Goal: Transaction & Acquisition: Obtain resource

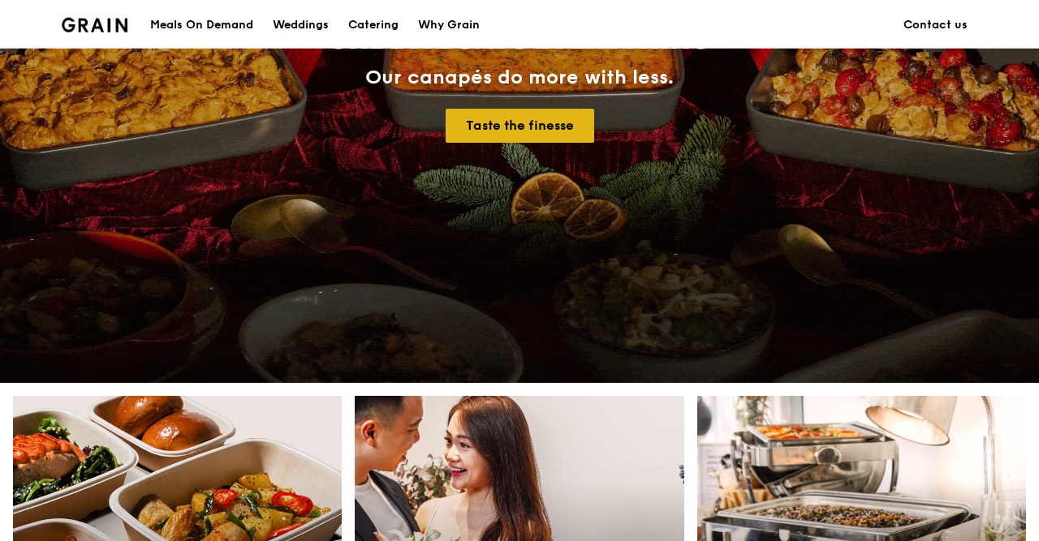
scroll to position [675, 0]
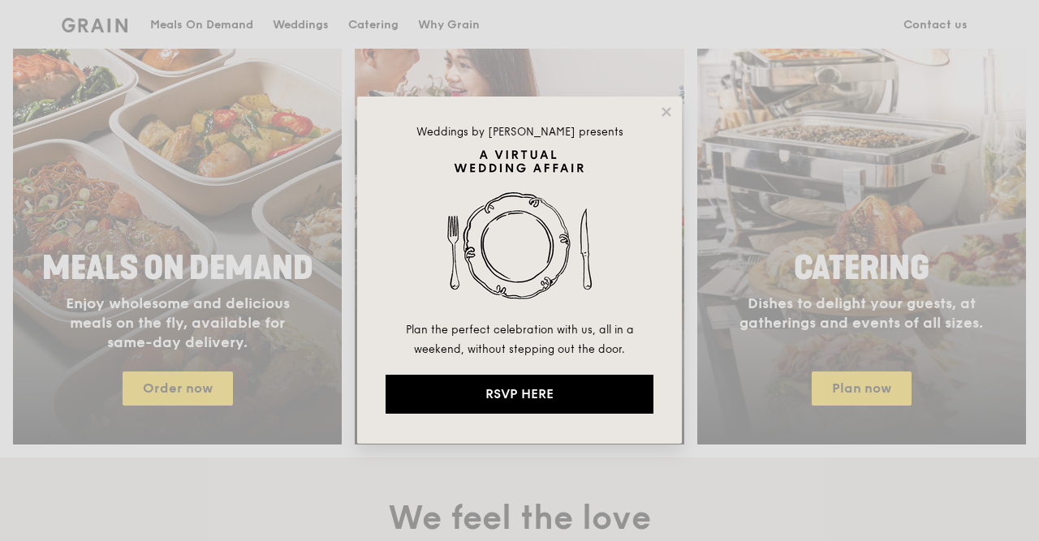
click at [678, 111] on div "Weddings by Grain presents Plan the perfect celebration with us, all in a weeke…" at bounding box center [519, 270] width 325 height 347
click at [674, 112] on div "Weddings by Grain presents Plan the perfect celebration with us, all in a weeke…" at bounding box center [519, 270] width 325 height 347
click at [666, 113] on icon at bounding box center [665, 111] width 9 height 9
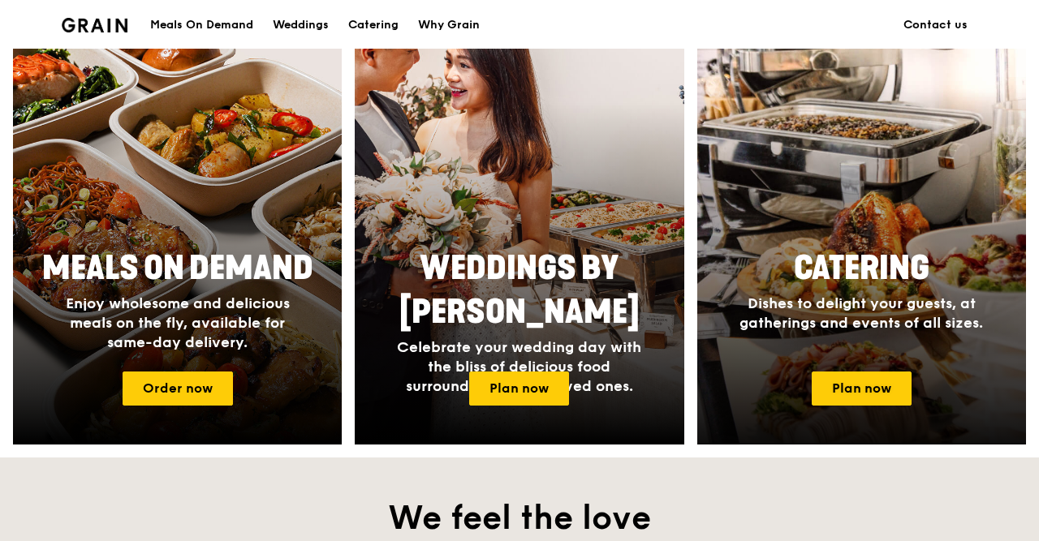
click at [798, 354] on div "Catering Dishes to delight your guests, at gatherings and events of all sizes." at bounding box center [861, 299] width 329 height 118
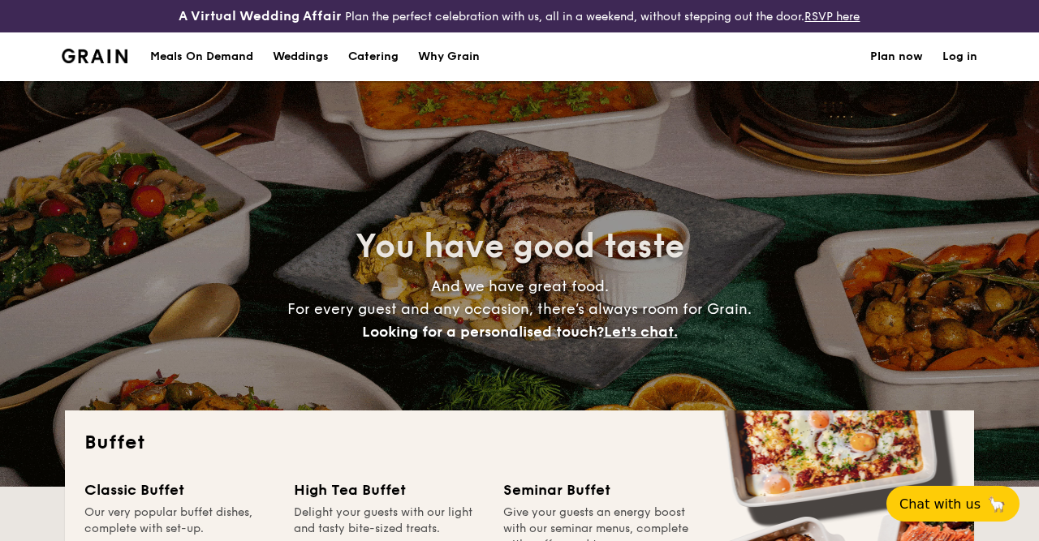
select select
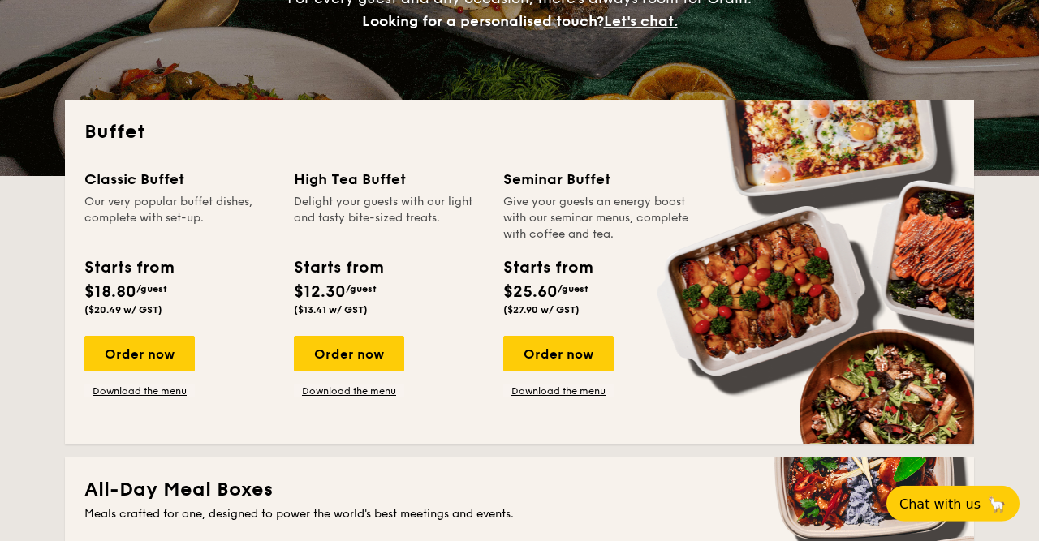
scroll to position [422, 0]
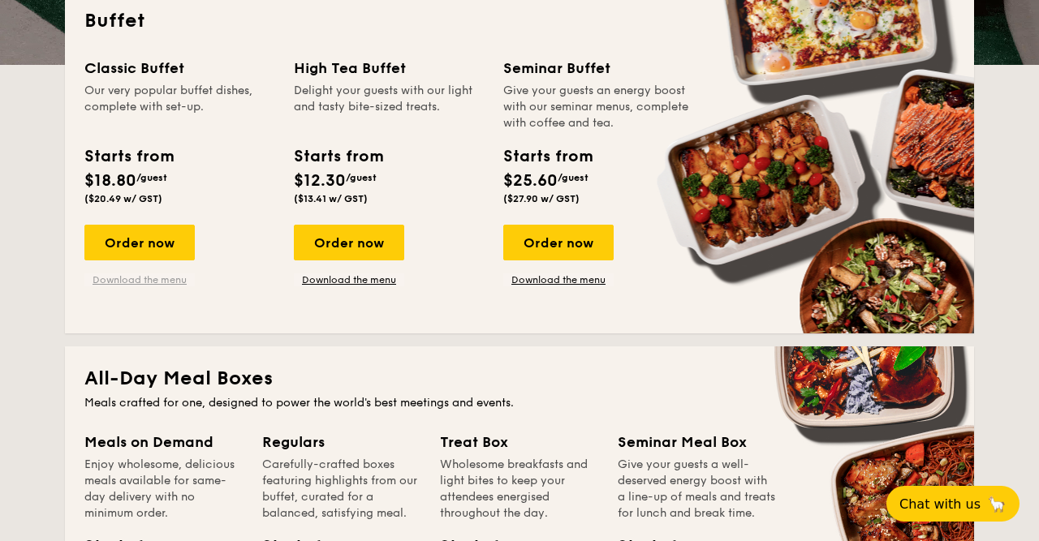
click at [116, 284] on link "Download the menu" at bounding box center [139, 279] width 110 height 13
